Goal: Task Accomplishment & Management: Manage account settings

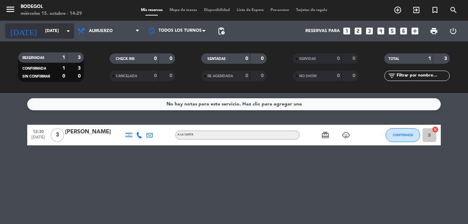
click at [67, 29] on icon "arrow_drop_down" at bounding box center [68, 31] width 8 height 8
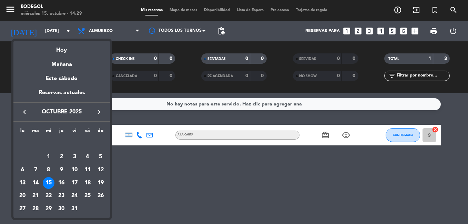
click at [102, 184] on div "19" at bounding box center [101, 183] width 12 height 12
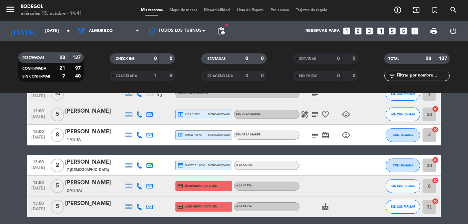
scroll to position [69, 0]
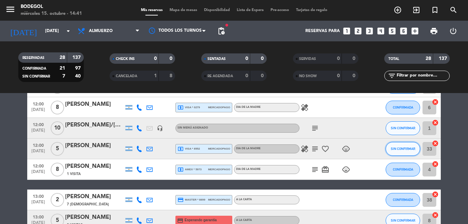
click at [404, 151] on span "SIN CONFIRMAR" at bounding box center [403, 149] width 24 height 4
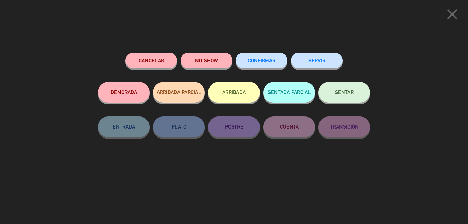
click at [253, 63] on span "CONFIRMAR" at bounding box center [262, 61] width 28 height 6
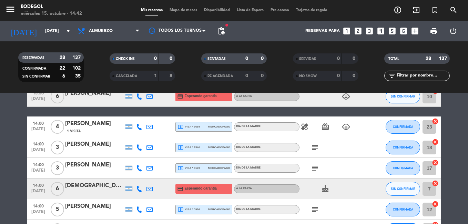
scroll to position [0, 0]
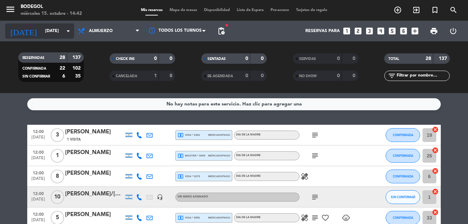
click at [65, 30] on icon "arrow_drop_down" at bounding box center [68, 31] width 8 height 8
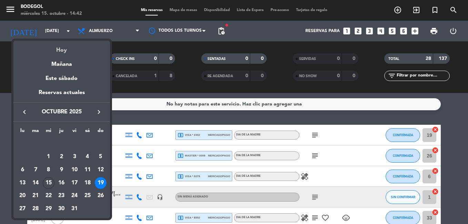
click at [56, 48] on div "Hoy" at bounding box center [61, 48] width 97 height 14
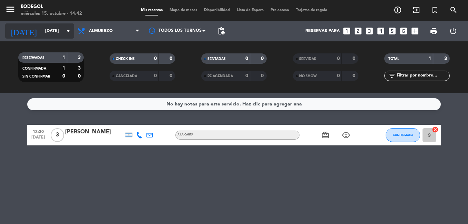
click at [48, 36] on input "[DATE]" at bounding box center [71, 31] width 58 height 12
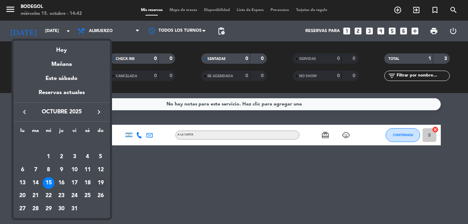
click at [99, 184] on div "19" at bounding box center [101, 183] width 12 height 12
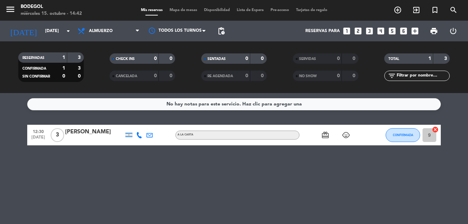
type input "[DATE]"
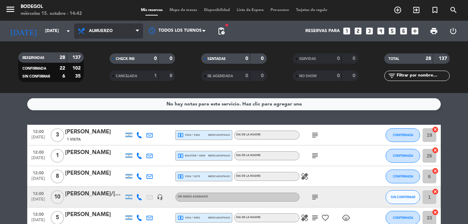
click at [115, 30] on span "Almuerzo" at bounding box center [108, 30] width 69 height 15
click at [120, 80] on div "menu Bodegol [DATE] 15. octubre - 14:42 Mis reservas Mapa de mesas Disponibilid…" at bounding box center [234, 46] width 468 height 93
